Goal: Task Accomplishment & Management: Use online tool/utility

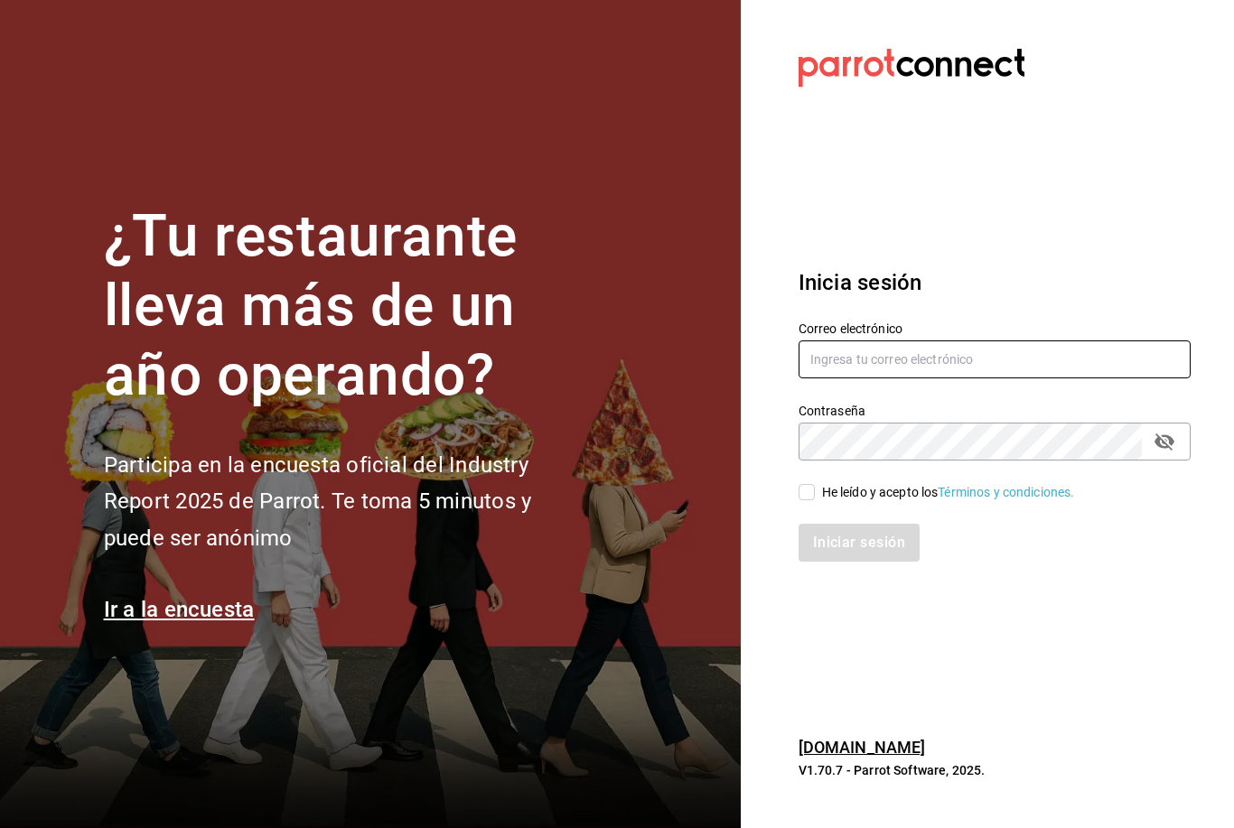
click at [884, 378] on input "text" at bounding box center [994, 359] width 392 height 38
type input "[EMAIL_ADDRESS][PERSON_NAME][DOMAIN_NAME]"
click at [798, 500] on icon at bounding box center [806, 492] width 16 height 16
click at [798, 500] on input "He leído y acepto los Términos y condiciones." at bounding box center [806, 492] width 16 height 16
checkbox input "true"
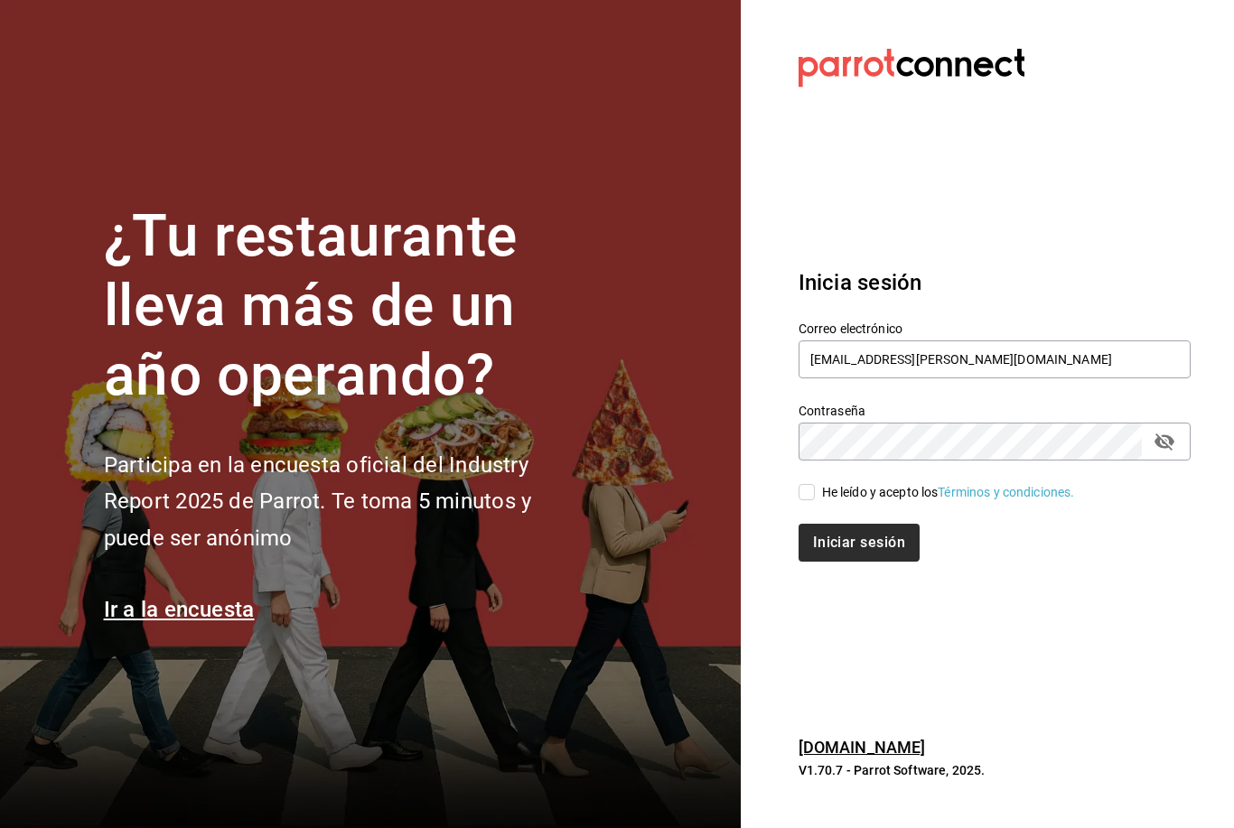
click at [862, 562] on button "Iniciar sesión" at bounding box center [858, 543] width 121 height 38
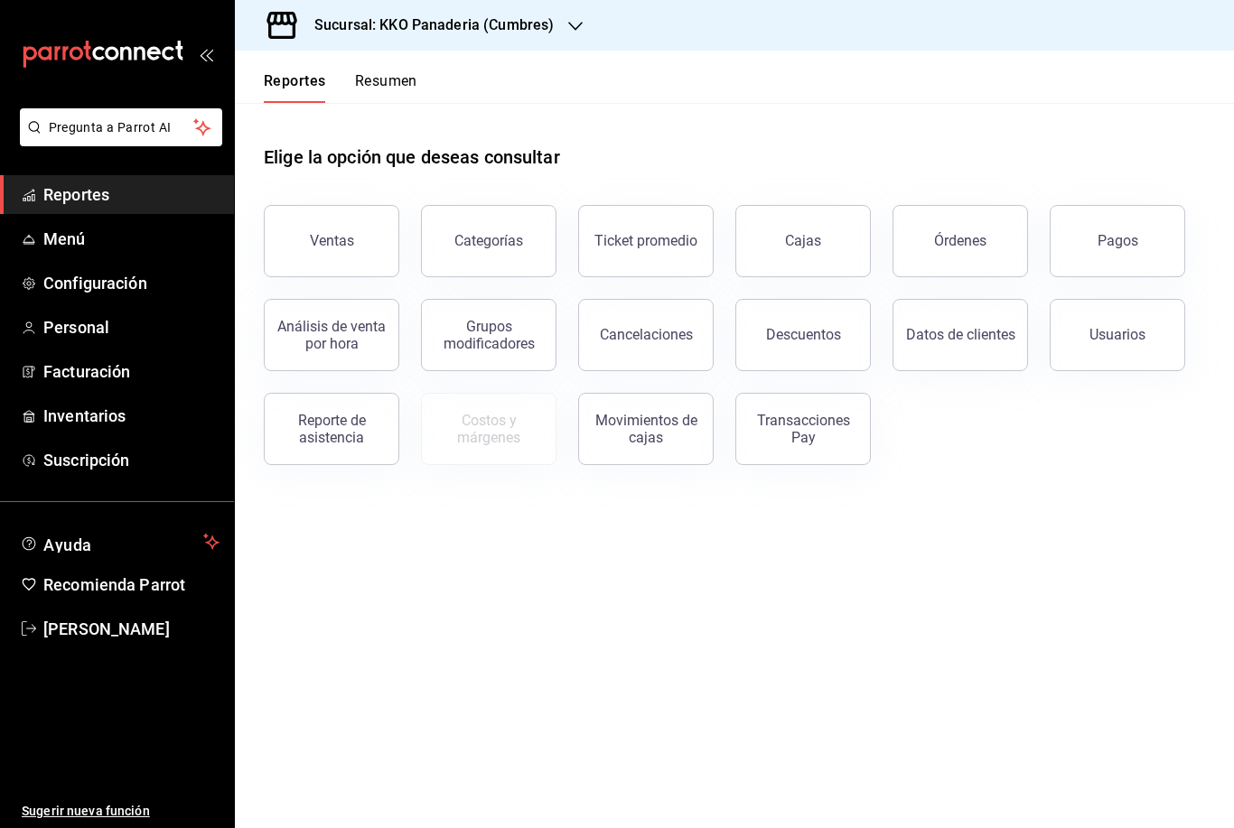
click at [381, 89] on button "Resumen" at bounding box center [386, 87] width 62 height 31
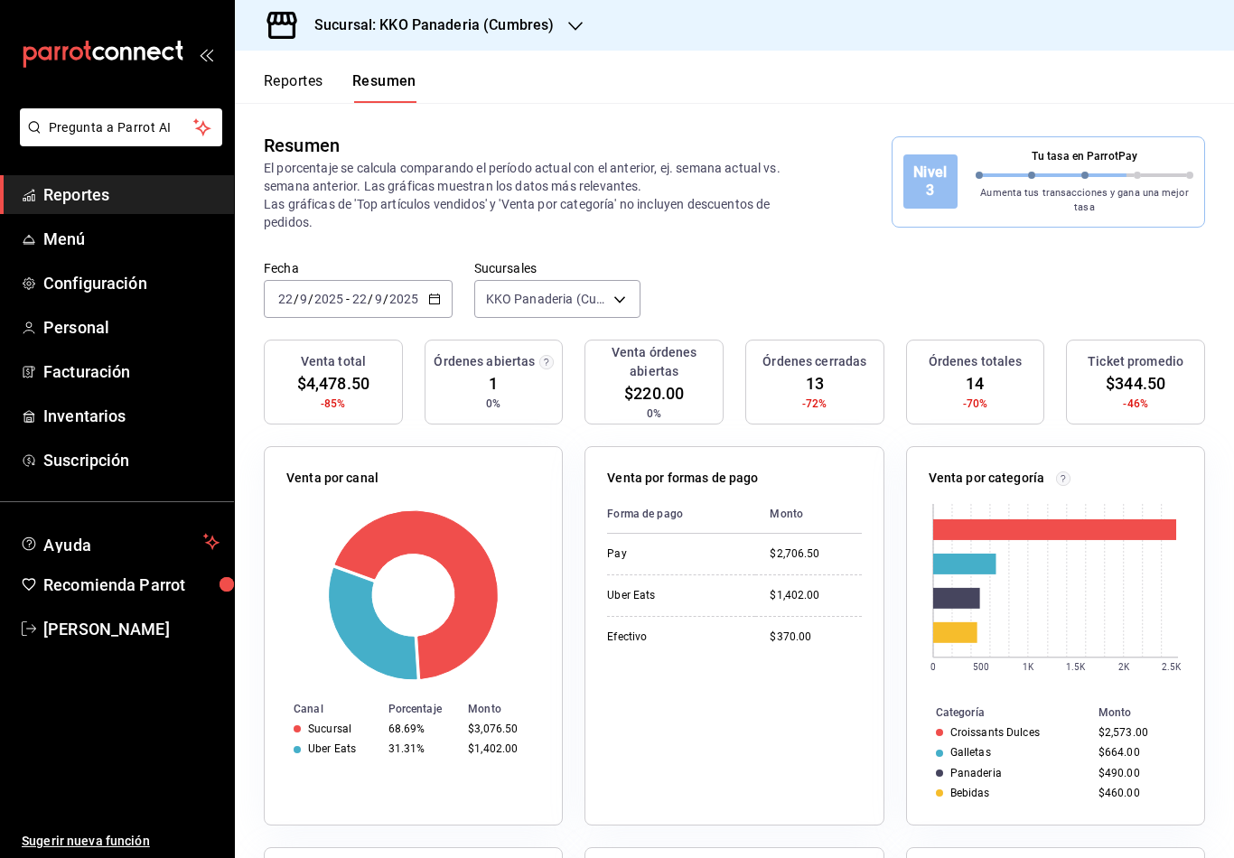
click at [316, 74] on button "Reportes" at bounding box center [294, 87] width 60 height 31
